Goal: Task Accomplishment & Management: Manage account settings

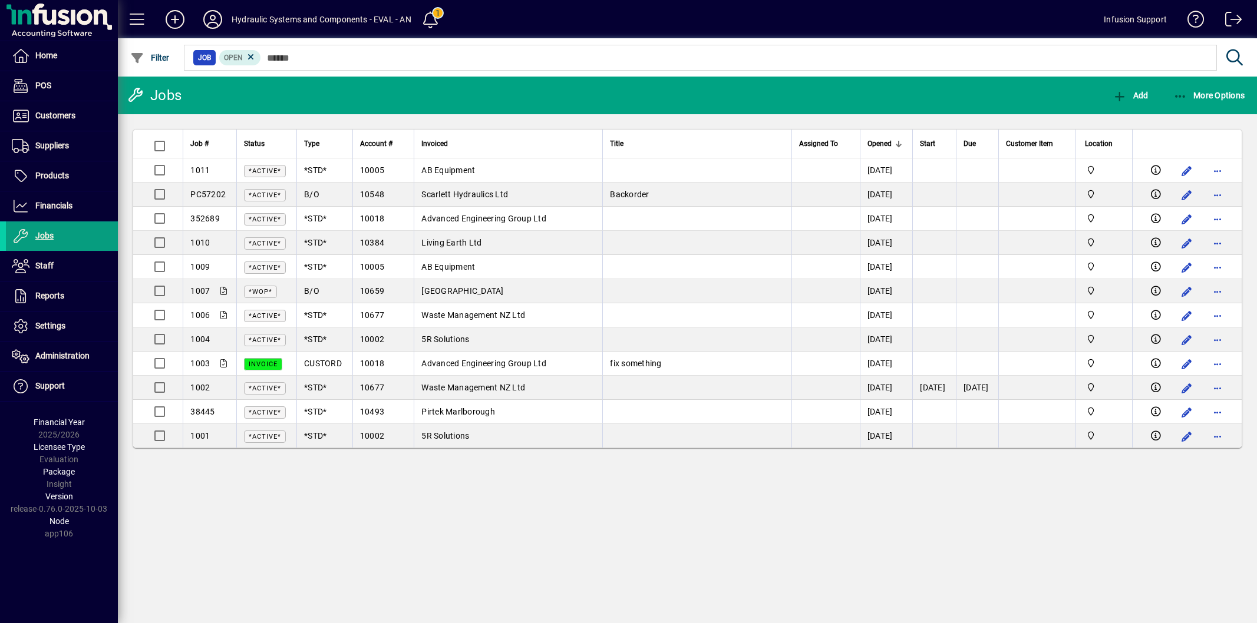
click at [480, 511] on div "Jobs Add More Options Job # Status Type Account # Invoiced Title Assigned To Op…" at bounding box center [687, 350] width 1139 height 547
click at [465, 541] on div "Jobs Add More Options Job # Status Type Account # Invoiced Title Assigned To Op…" at bounding box center [687, 350] width 1139 height 547
click at [304, 508] on div "Jobs Add More Options Job # Status Type Account # Invoiced Title Assigned To Op…" at bounding box center [687, 350] width 1139 height 547
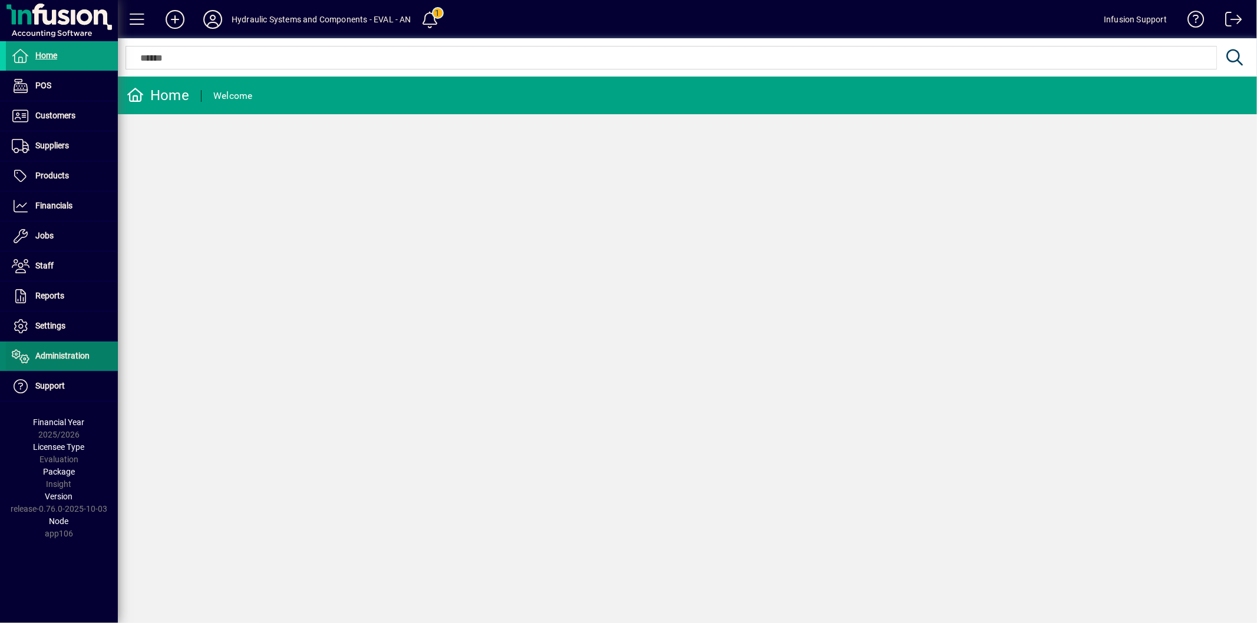
click at [84, 361] on span "Administration" at bounding box center [48, 356] width 84 height 14
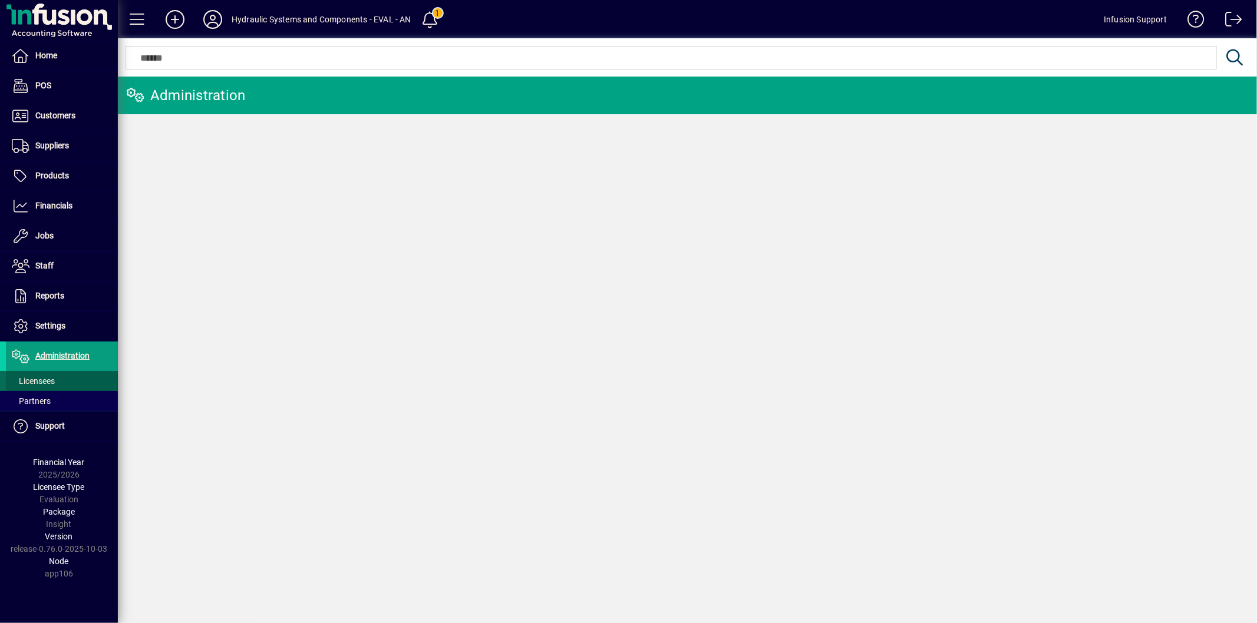
click at [60, 384] on span at bounding box center [62, 381] width 112 height 28
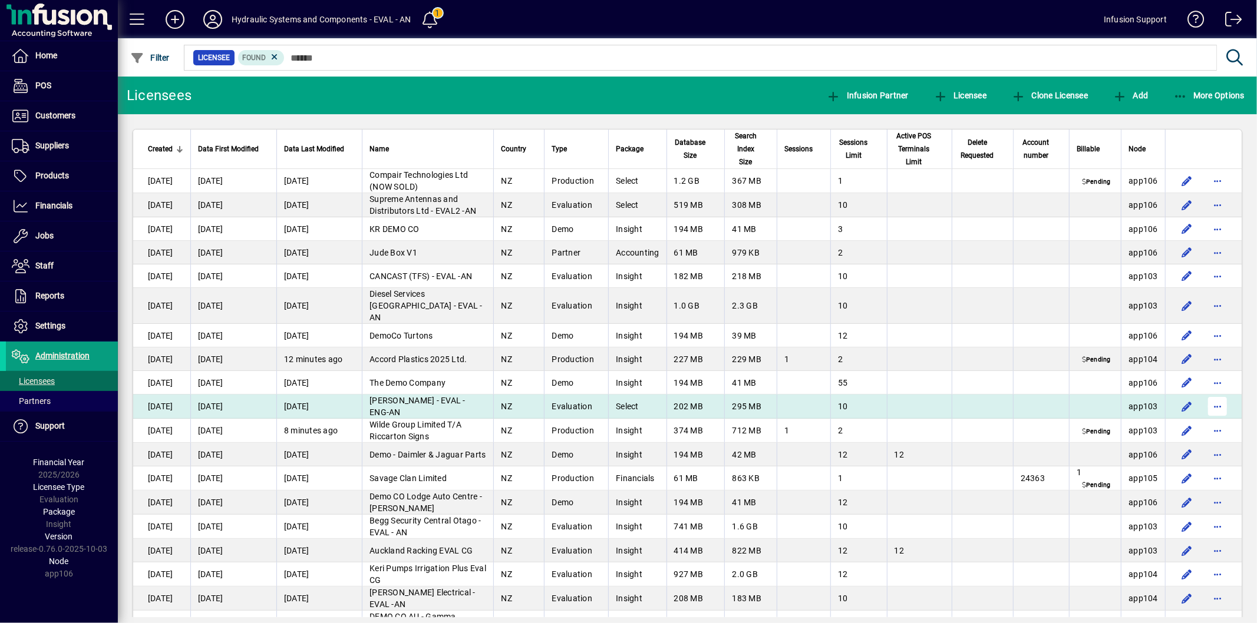
click at [1204, 404] on span "button" at bounding box center [1217, 406] width 28 height 28
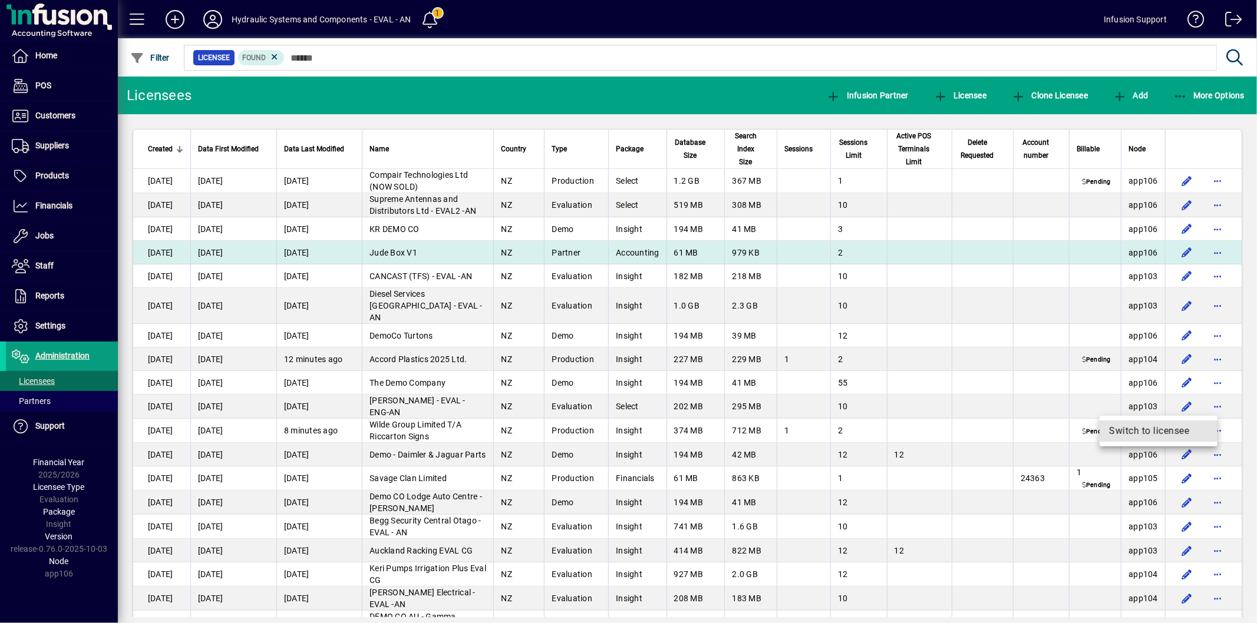
drag, startPoint x: 1149, startPoint y: 429, endPoint x: 534, endPoint y: 275, distance: 634.0
click at [1149, 430] on span "Switch to licensee" at bounding box center [1158, 431] width 99 height 14
